Goal: Information Seeking & Learning: Learn about a topic

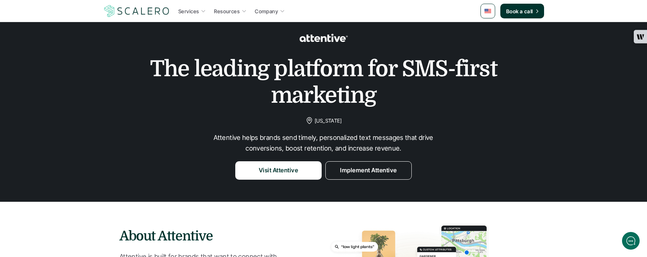
scroll to position [17, 0]
click at [364, 137] on p "Attentive helps brands send timely, personalized text messages that drive conve…" at bounding box center [323, 142] width 221 height 21
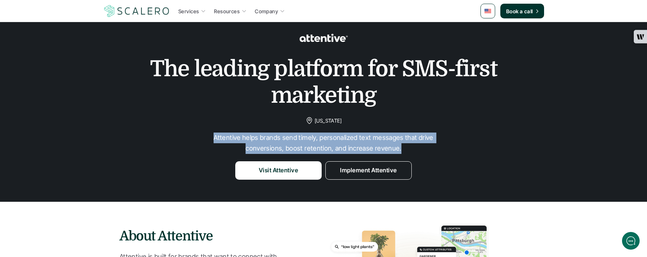
drag, startPoint x: 404, startPoint y: 147, endPoint x: 208, endPoint y: 138, distance: 195.9
click at [208, 138] on div "The leading platform for SMS-first marketing New York Attentive helps brands se…" at bounding box center [323, 104] width 633 height 152
copy p "Attentive helps brands send timely, personalized text messages that drive conve…"
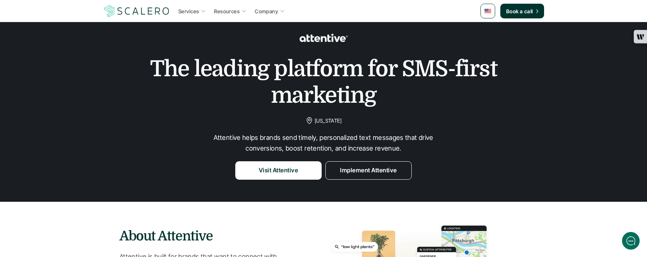
click at [310, 126] on div "The leading platform for SMS-first marketing New York Attentive helps brands se…" at bounding box center [323, 104] width 633 height 152
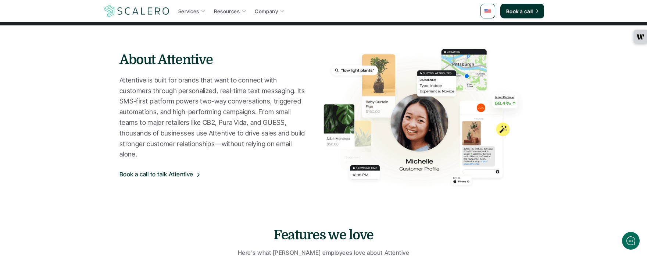
scroll to position [193, 0]
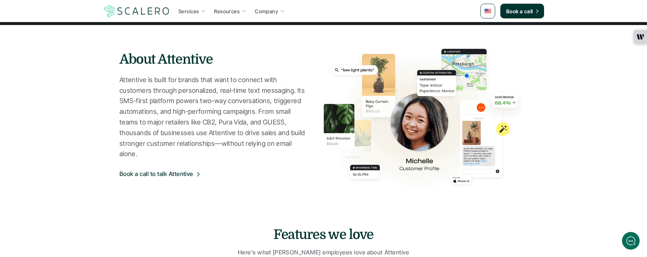
click at [185, 153] on p "Attentive is built for brands that want to connect with customers through perso…" at bounding box center [214, 117] width 189 height 85
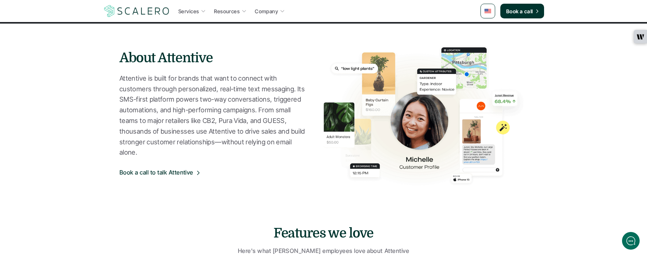
scroll to position [195, 0]
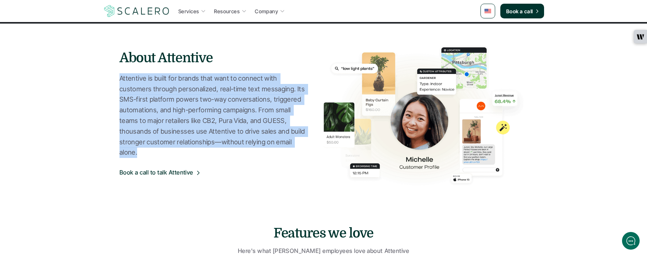
drag, startPoint x: 166, startPoint y: 150, endPoint x: 115, endPoint y: 80, distance: 86.2
click at [115, 80] on section "About Attentive Attentive is built for brands that want to connect with custome…" at bounding box center [323, 116] width 441 height 184
copy p "Attentive is built for brands that want to connect with customers through perso…"
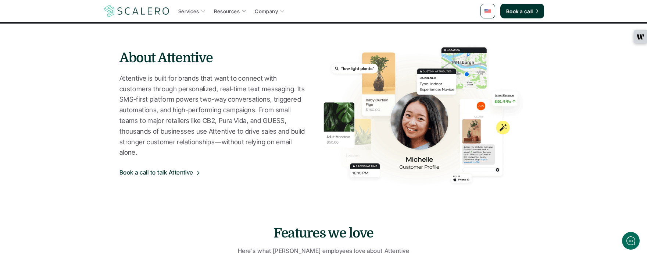
click at [221, 184] on div "About Attentive Attentive is built for brands that want to connect with custome…" at bounding box center [324, 116] width 408 height 140
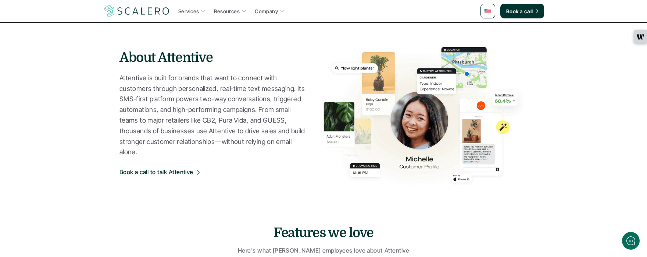
scroll to position [193, 0]
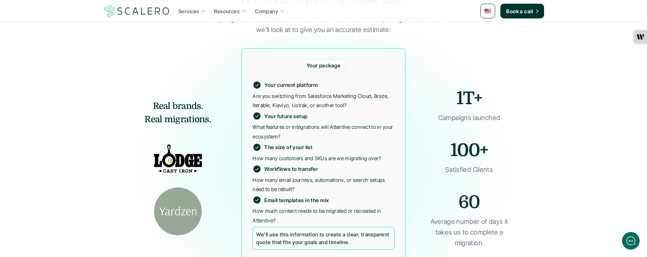
scroll to position [1332, 0]
